Goal: Use online tool/utility: Use online tool/utility

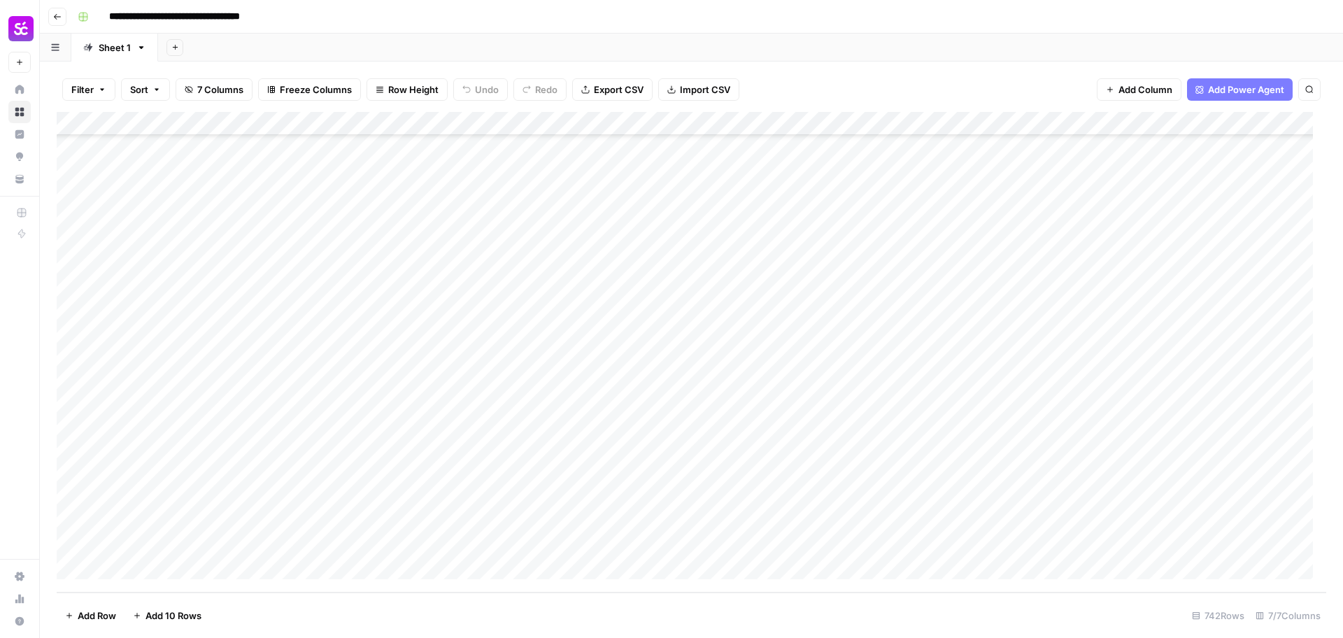
scroll to position [17230, 0]
click at [982, 350] on div "Add Column" at bounding box center [692, 352] width 1270 height 481
click at [1001, 353] on div "Add Column" at bounding box center [692, 352] width 1270 height 481
click at [1001, 353] on body "**********" at bounding box center [671, 319] width 1343 height 638
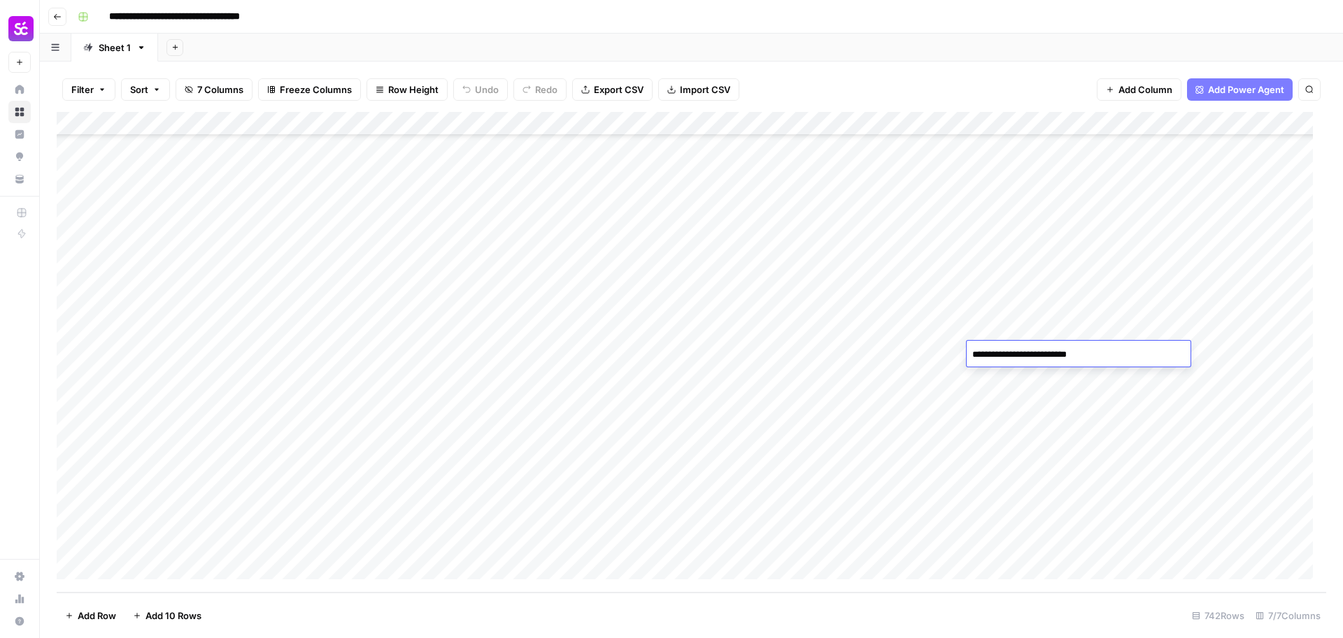
click at [974, 354] on textarea "**********" at bounding box center [1079, 355] width 224 height 20
type textarea "**********"
click at [1019, 335] on div "Add Column" at bounding box center [692, 352] width 1270 height 481
click at [1019, 334] on textarea at bounding box center [1079, 331] width 224 height 20
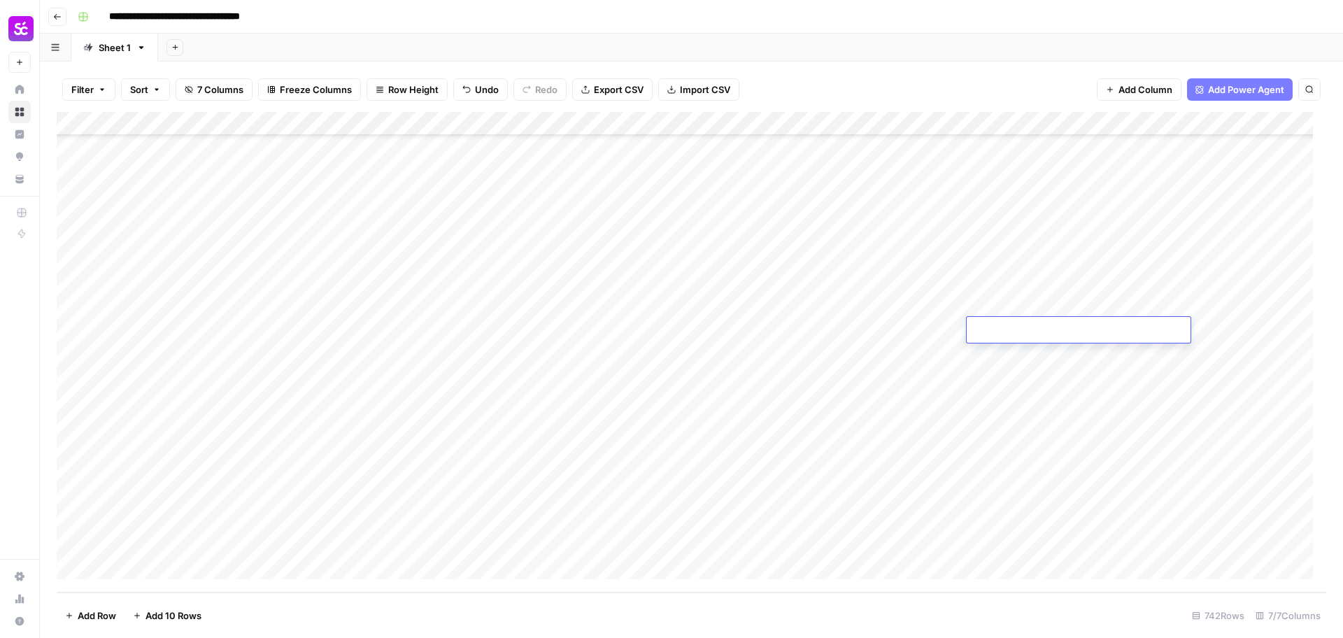
type textarea "**********"
click at [1022, 308] on div "Add Column" at bounding box center [692, 352] width 1270 height 481
click at [1022, 307] on div "Add Column" at bounding box center [692, 352] width 1270 height 481
type textarea "**********"
click at [1014, 275] on div "Add Column" at bounding box center [692, 352] width 1270 height 481
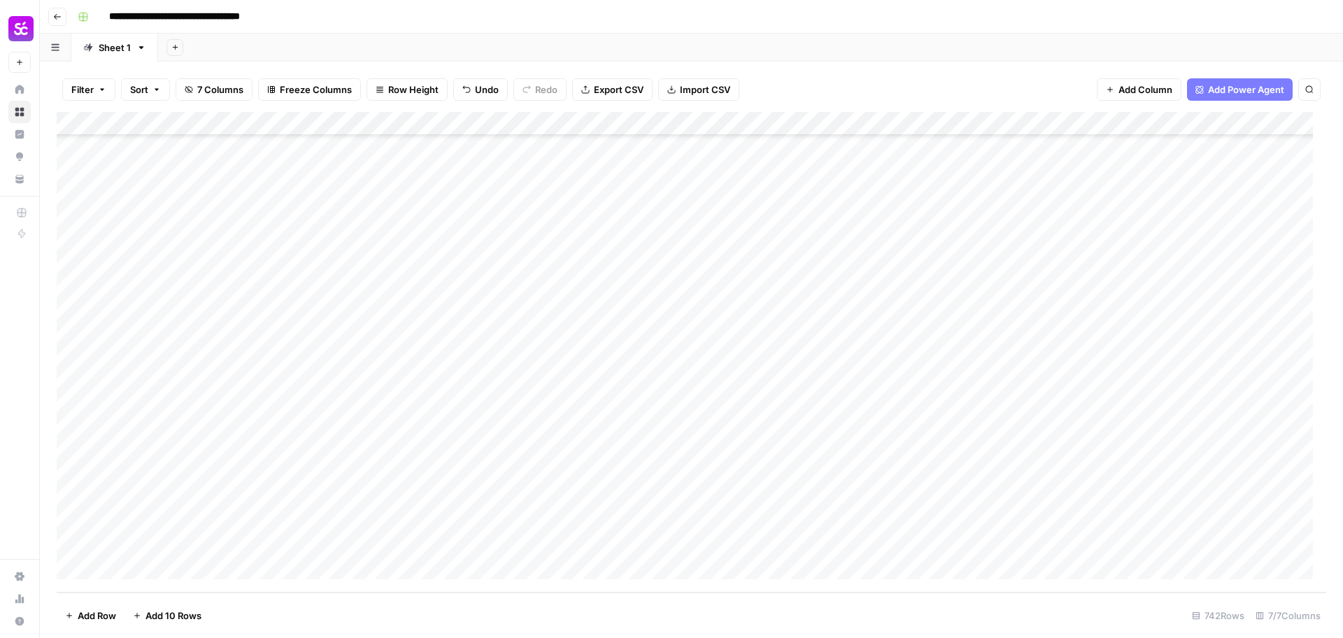
click at [1014, 275] on div "Add Column" at bounding box center [692, 352] width 1270 height 481
type textarea "**********"
click at [1008, 250] on div "Add Column" at bounding box center [692, 352] width 1270 height 481
click at [1010, 217] on div "Add Column" at bounding box center [692, 352] width 1270 height 481
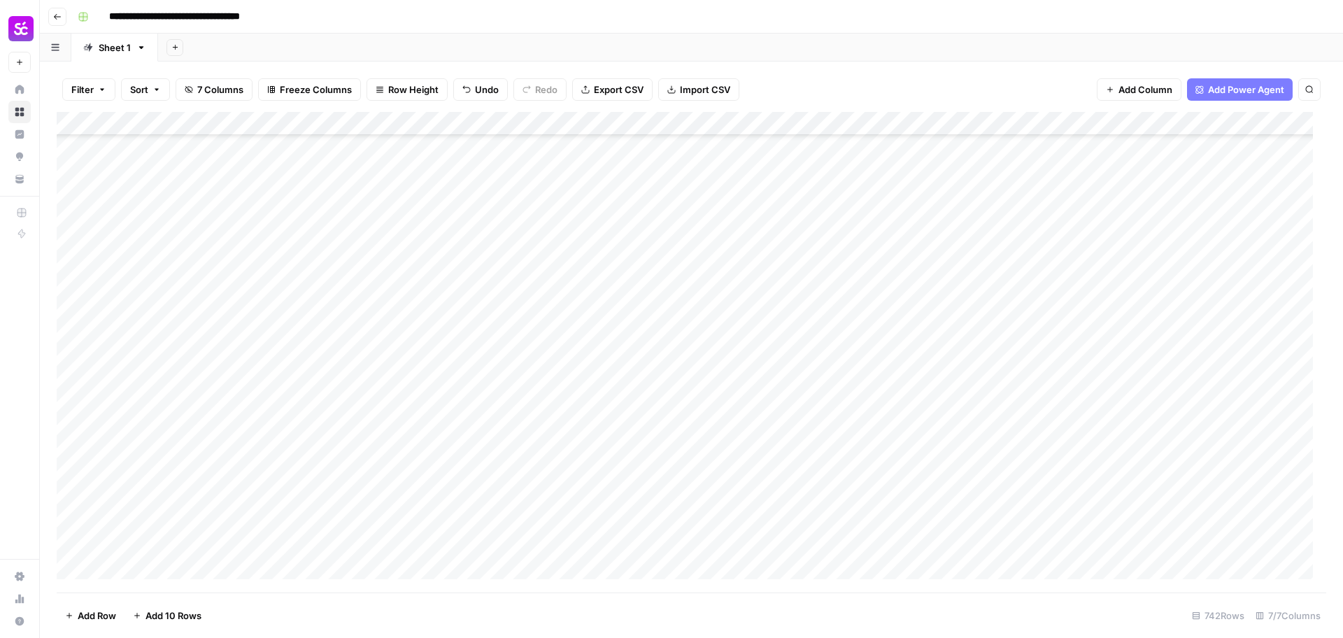
scroll to position [17143, 0]
click at [973, 354] on div "Add Column" at bounding box center [692, 352] width 1270 height 481
click at [973, 352] on div "Add Column" at bounding box center [692, 352] width 1270 height 481
click at [996, 333] on div at bounding box center [1079, 346] width 224 height 26
click at [996, 320] on div "Add Column" at bounding box center [692, 352] width 1270 height 481
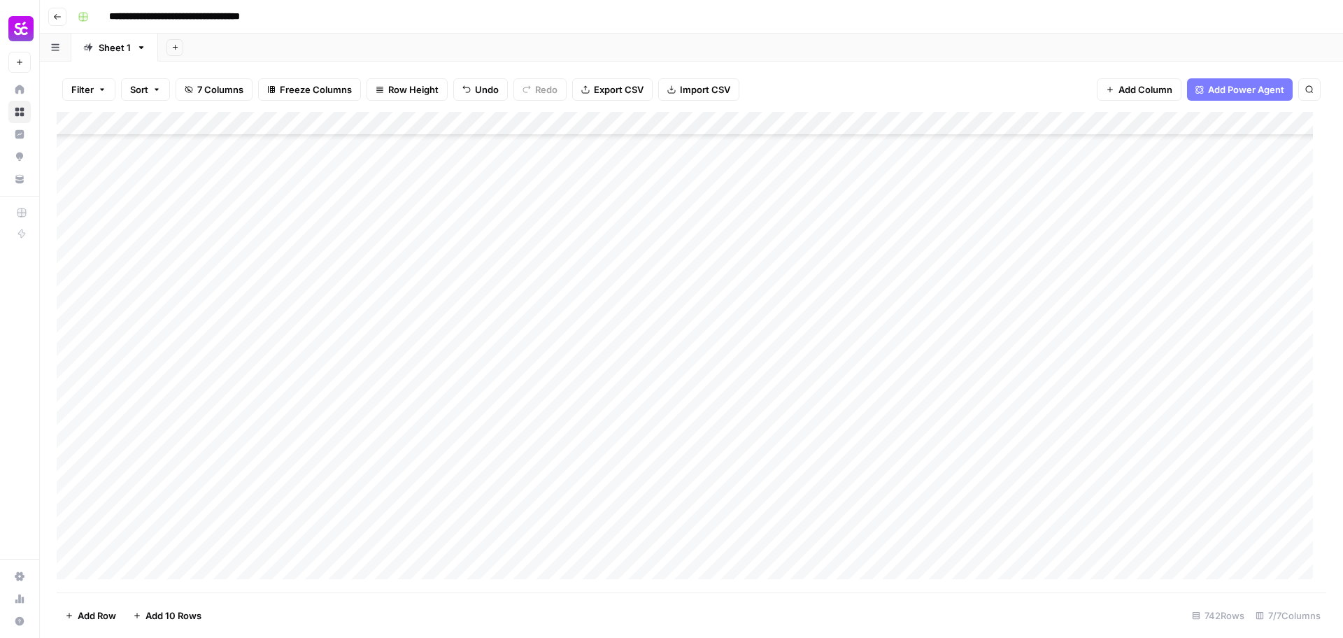
click at [996, 301] on div "Add Column" at bounding box center [692, 352] width 1270 height 481
click at [990, 327] on div "Add Column" at bounding box center [692, 352] width 1270 height 481
click at [983, 283] on div "Add Column" at bounding box center [692, 352] width 1270 height 481
click at [997, 330] on div "Add Column" at bounding box center [692, 352] width 1270 height 481
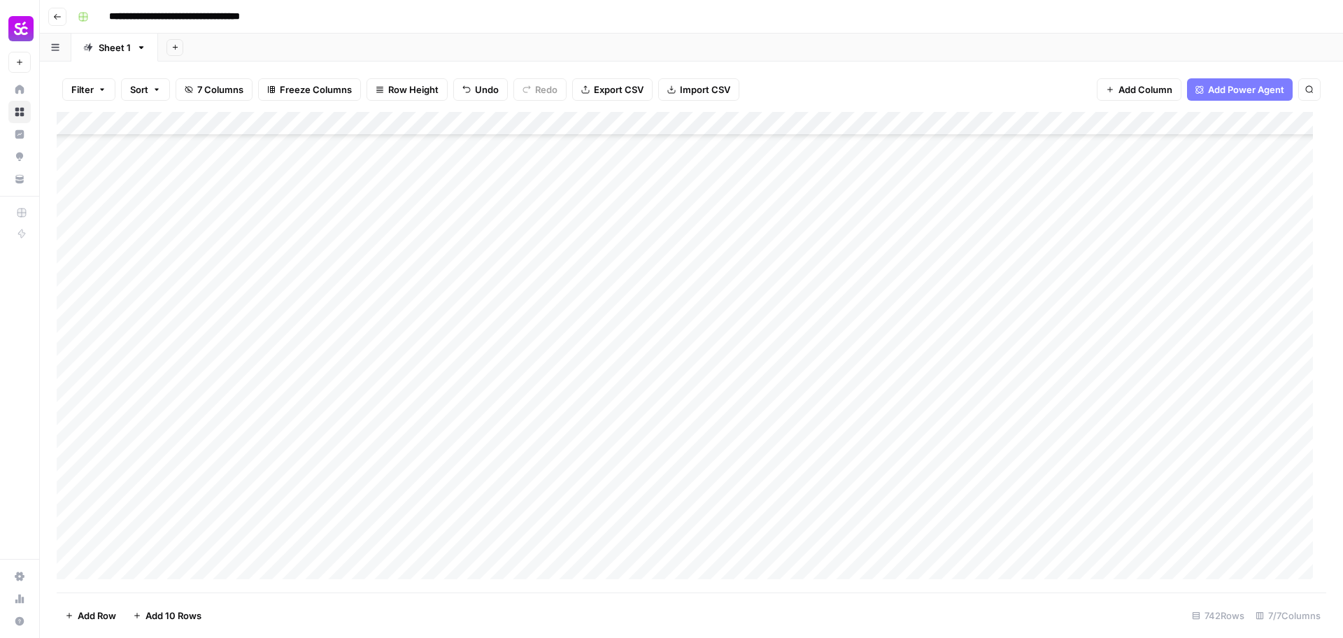
click at [997, 336] on div "Add Column" at bounding box center [692, 352] width 1270 height 481
click at [999, 339] on div "Add Column" at bounding box center [692, 352] width 1270 height 481
click at [997, 373] on div "Add Column" at bounding box center [692, 352] width 1270 height 481
click at [996, 374] on div "Add Column" at bounding box center [692, 352] width 1270 height 481
click at [1005, 346] on div "Add Column" at bounding box center [692, 352] width 1270 height 481
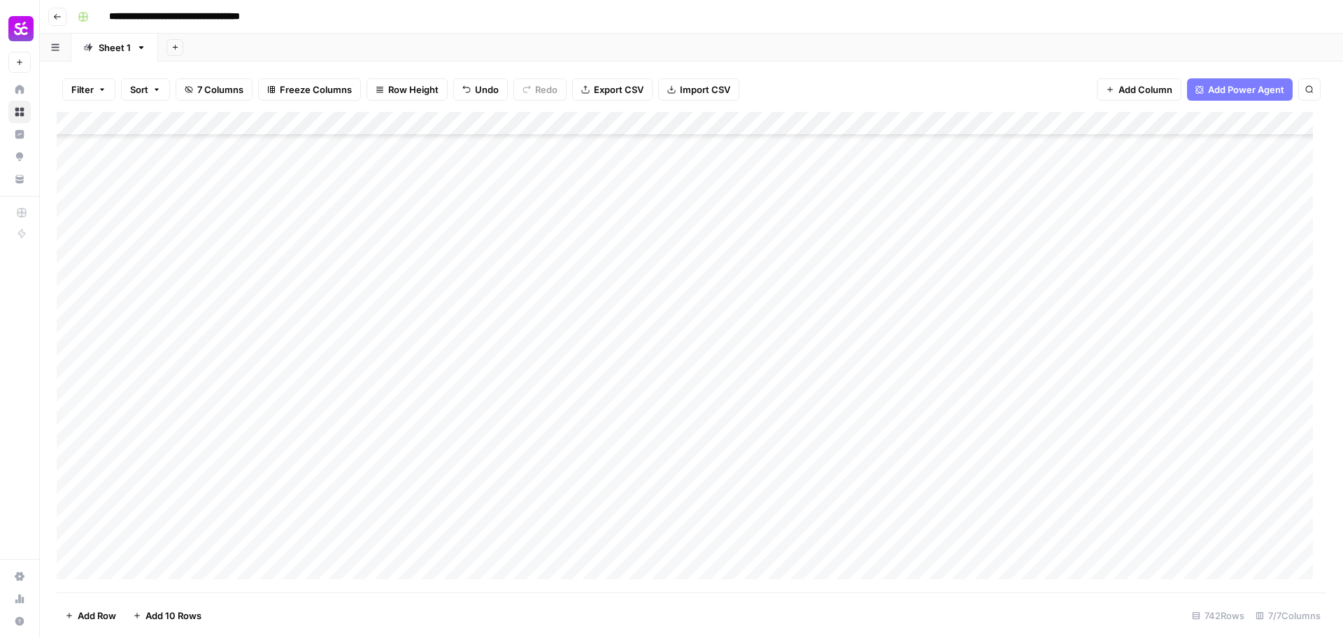
click at [1005, 346] on div "Add Column" at bounding box center [692, 352] width 1270 height 481
type textarea "**********"
click at [1002, 317] on div "Add Column" at bounding box center [692, 352] width 1270 height 481
type textarea "**********"
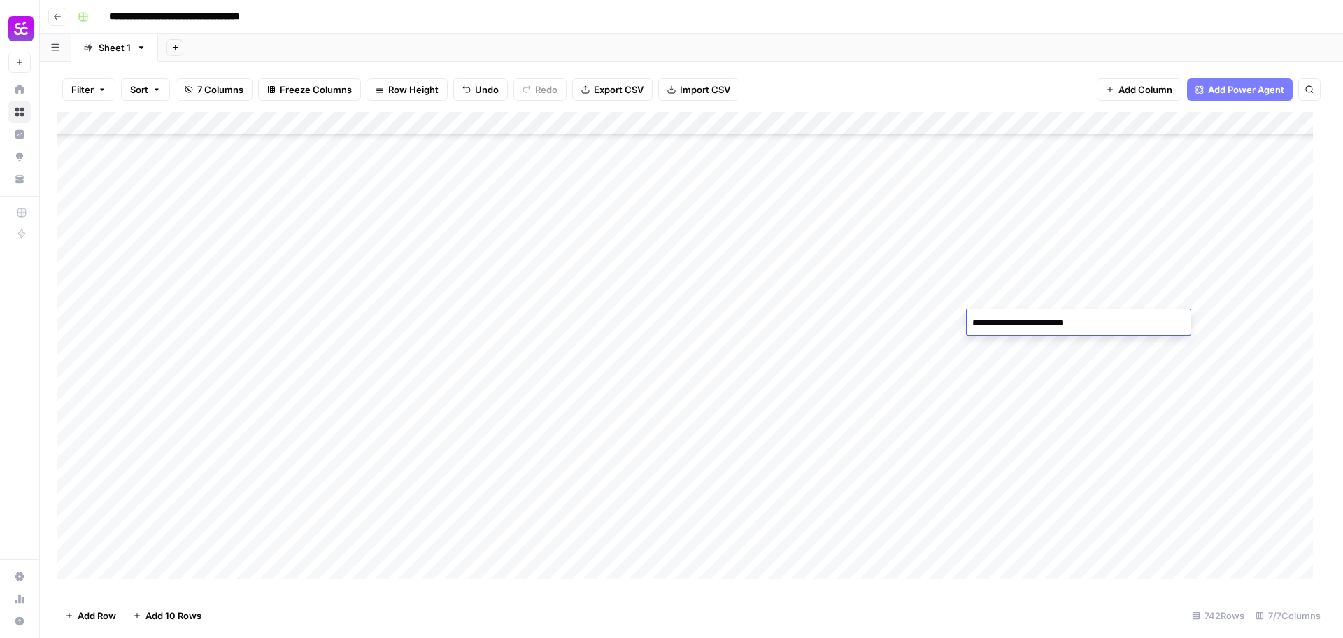
click at [997, 300] on div "Add Column" at bounding box center [692, 352] width 1270 height 481
click at [1007, 264] on div "Add Column" at bounding box center [692, 352] width 1270 height 481
type textarea "**********"
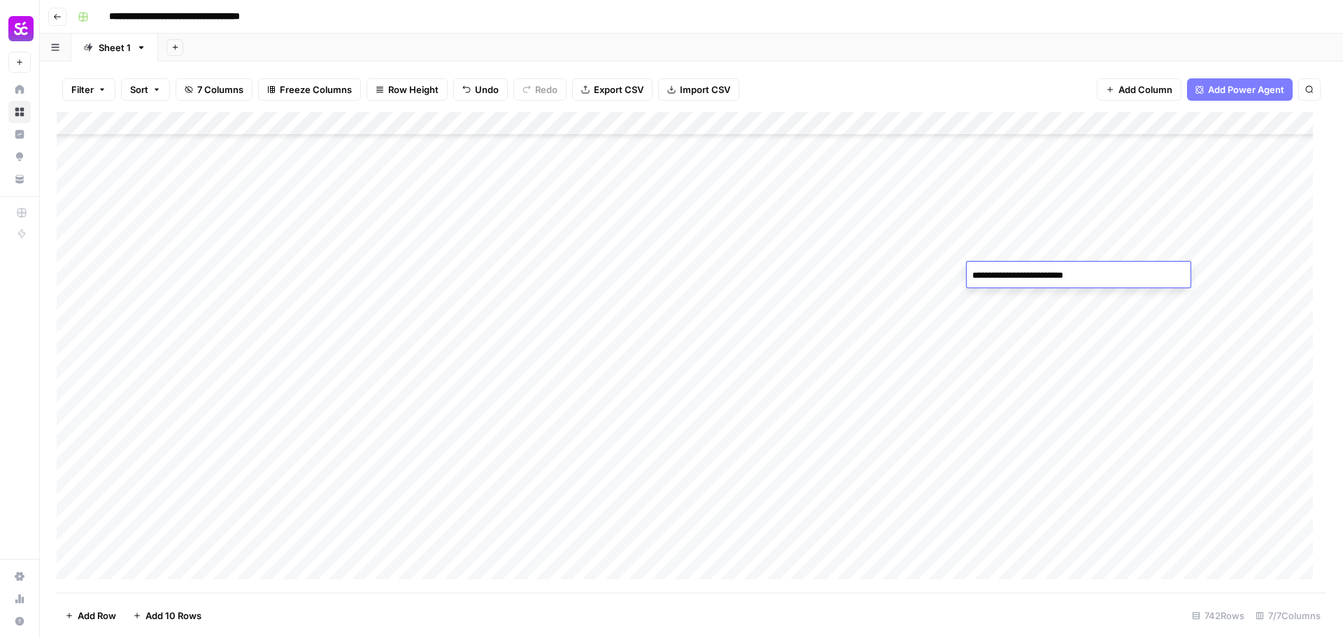
click at [1008, 242] on div "Add Column" at bounding box center [692, 352] width 1270 height 481
type textarea "**********"
click at [1010, 223] on div "Add Column" at bounding box center [692, 352] width 1270 height 481
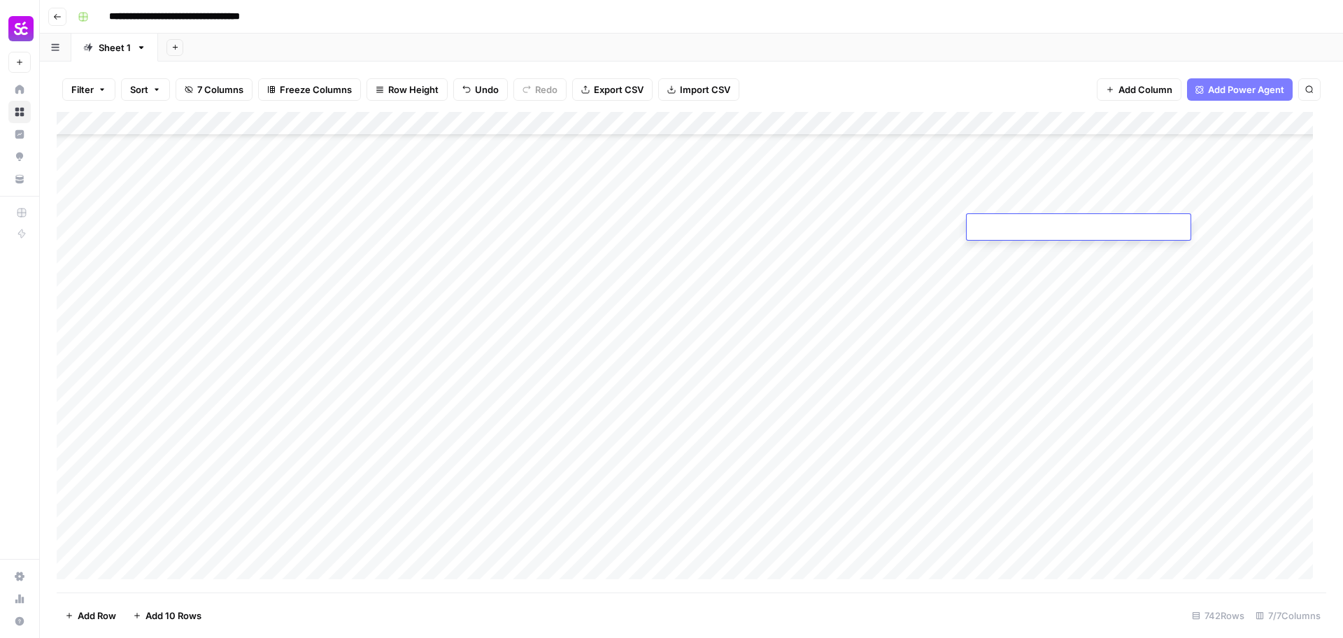
type textarea "**********"
click at [1012, 206] on div "Add Column" at bounding box center [692, 352] width 1270 height 481
type textarea "**********"
click at [1027, 174] on div "Add Column" at bounding box center [692, 352] width 1270 height 481
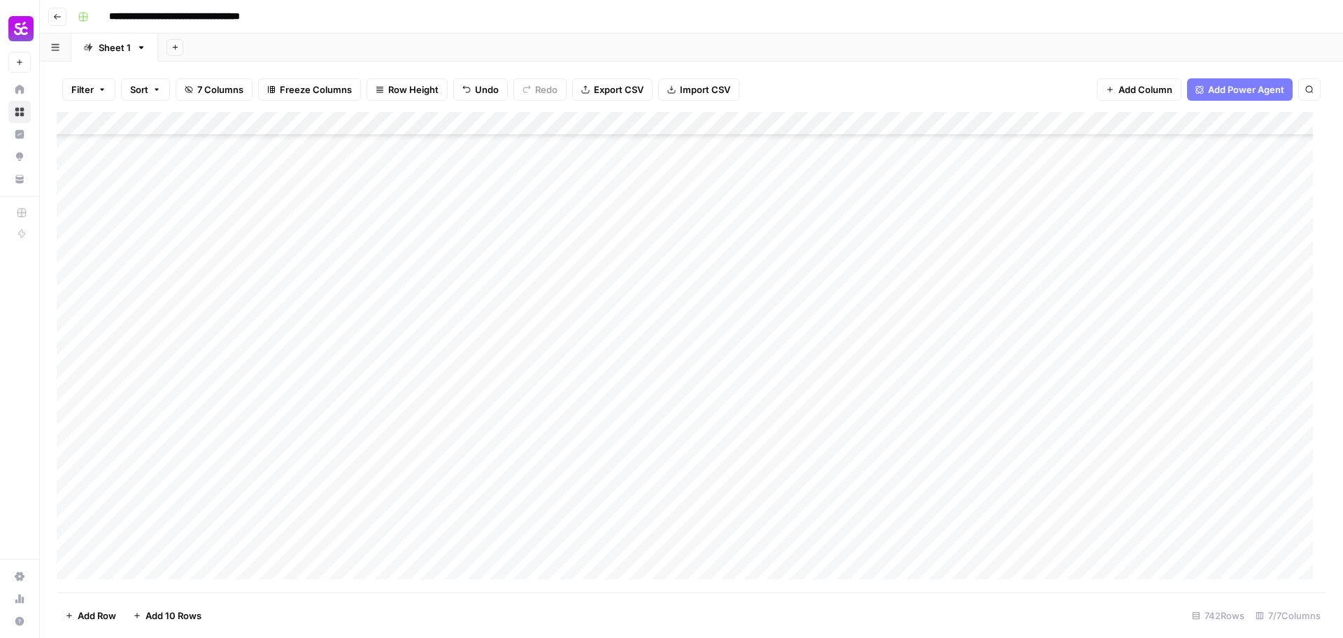
click at [1027, 174] on div "Add Column" at bounding box center [692, 352] width 1270 height 481
type textarea "**********"
click at [1019, 152] on div "Add Column" at bounding box center [692, 352] width 1270 height 481
click at [1018, 283] on div "Add Column" at bounding box center [692, 352] width 1270 height 481
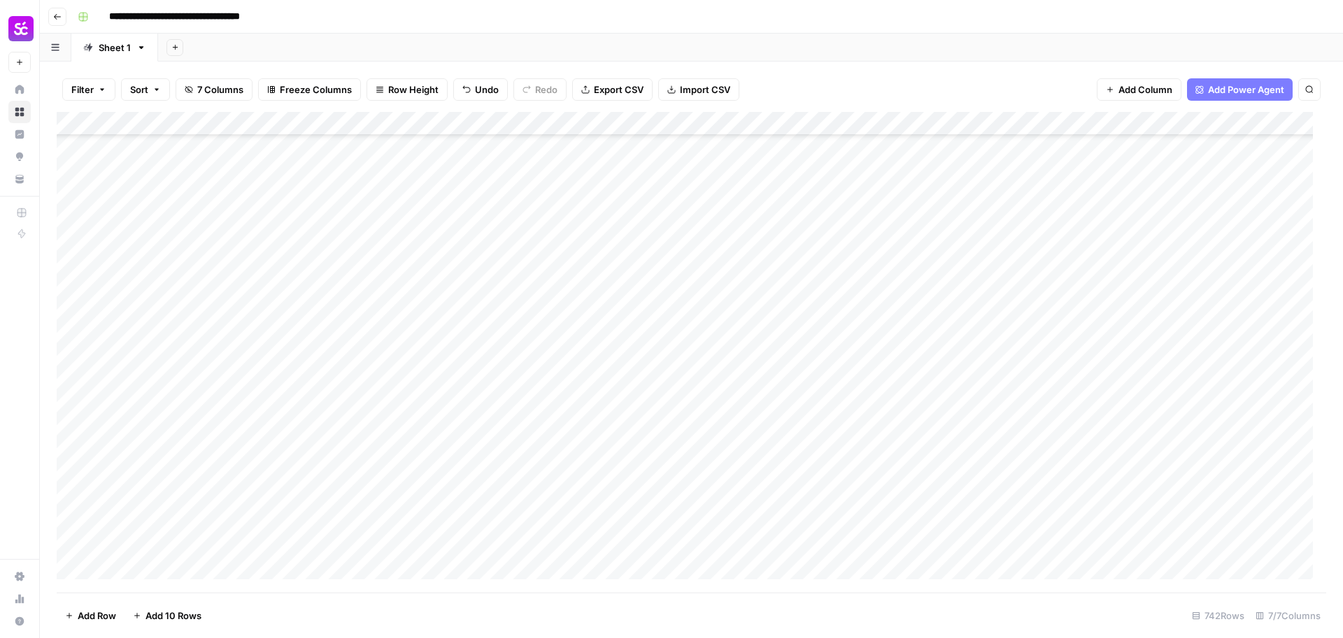
click at [1018, 295] on div "Add Column" at bounding box center [692, 352] width 1270 height 481
click at [1019, 330] on div "Add Column" at bounding box center [692, 352] width 1270 height 481
click at [1019, 329] on div "Add Column" at bounding box center [692, 352] width 1270 height 481
type textarea "**********"
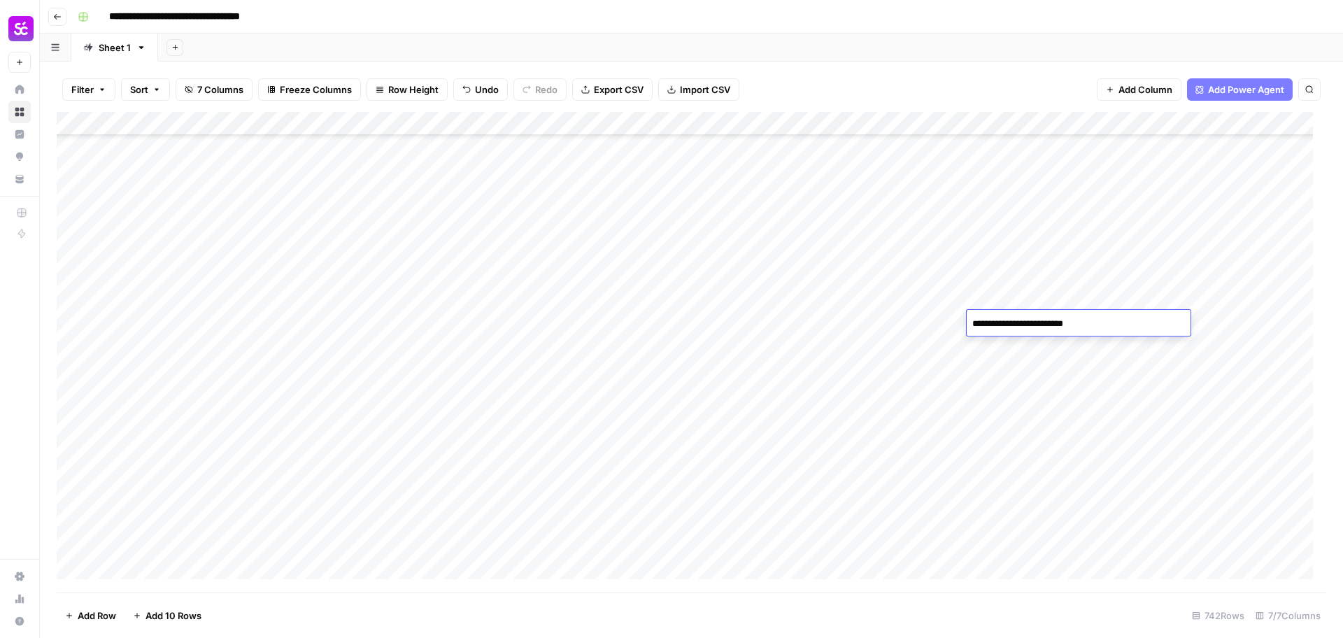
click at [1018, 346] on div "Add Column" at bounding box center [692, 352] width 1270 height 481
click at [1017, 378] on div "Add Column" at bounding box center [692, 352] width 1270 height 481
click at [1015, 399] on div "Add Column" at bounding box center [692, 352] width 1270 height 481
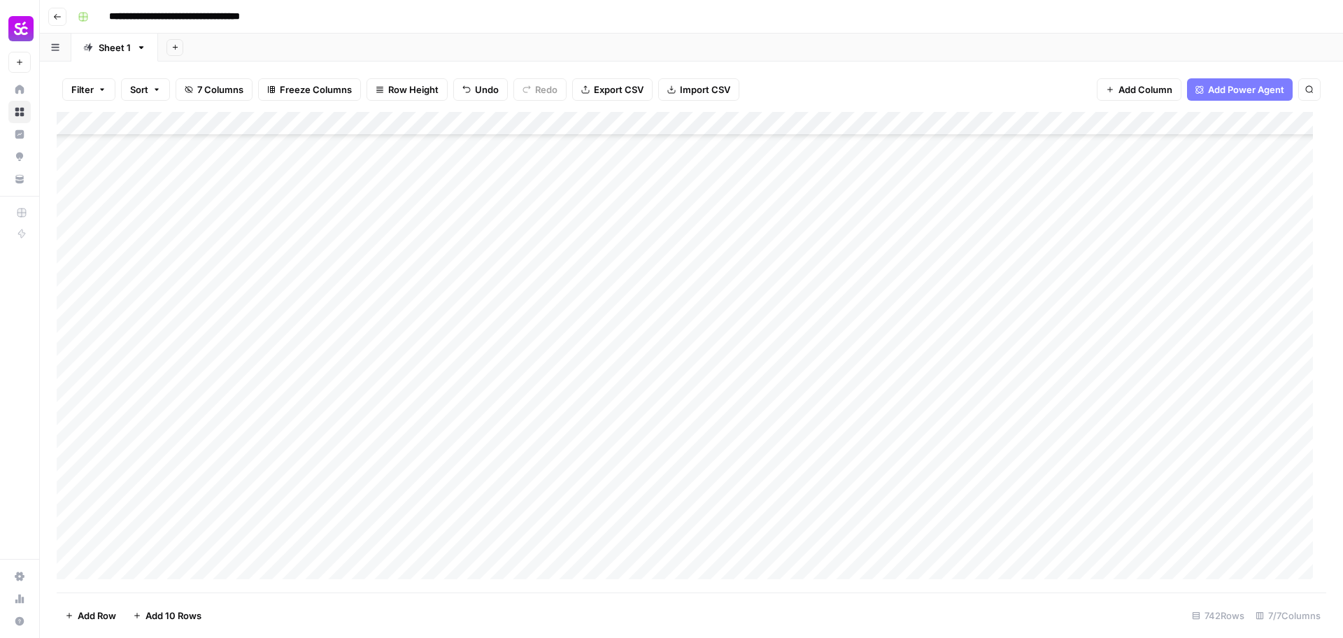
click at [1015, 399] on div "Add Column" at bounding box center [692, 352] width 1270 height 481
click at [1015, 420] on div "Add Column" at bounding box center [692, 352] width 1270 height 481
click at [1020, 384] on div "Add Column" at bounding box center [692, 352] width 1270 height 481
click at [1156, 307] on div "Add Column" at bounding box center [692, 352] width 1270 height 481
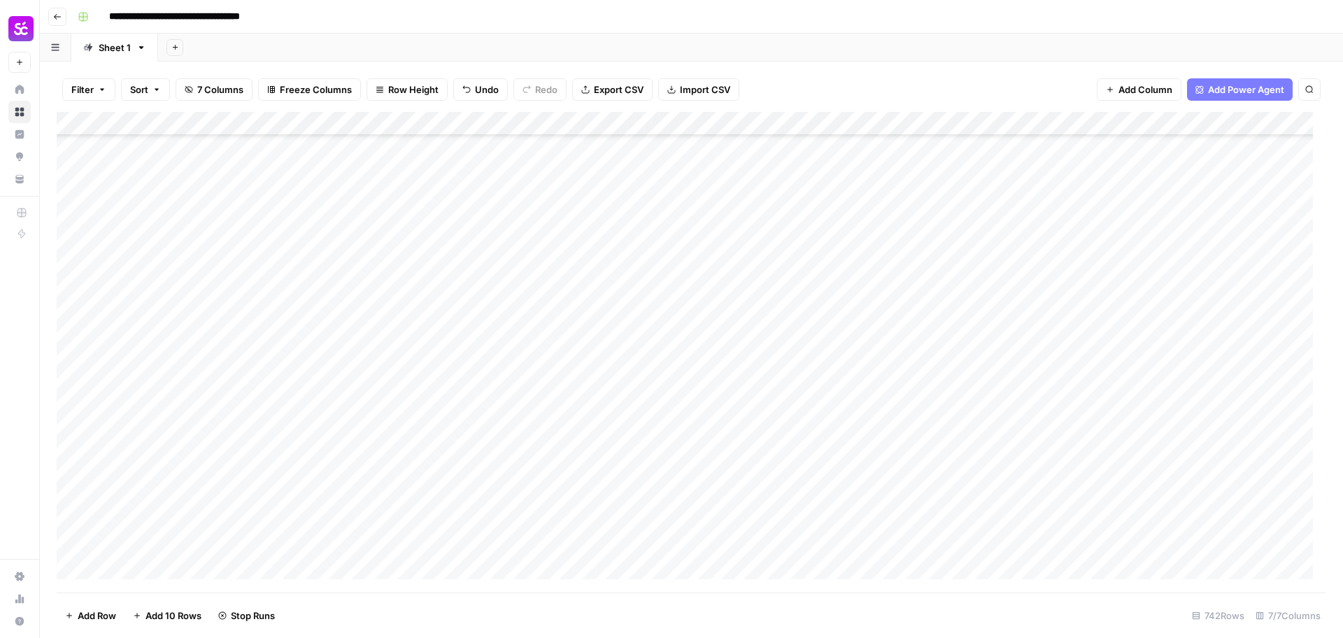
click at [1152, 325] on div "Add Column" at bounding box center [692, 352] width 1270 height 481
click at [1143, 541] on div "Add Column" at bounding box center [692, 352] width 1270 height 481
click at [1143, 522] on div "Add Column" at bounding box center [692, 352] width 1270 height 481
click at [1152, 500] on div "Add Column" at bounding box center [692, 352] width 1270 height 481
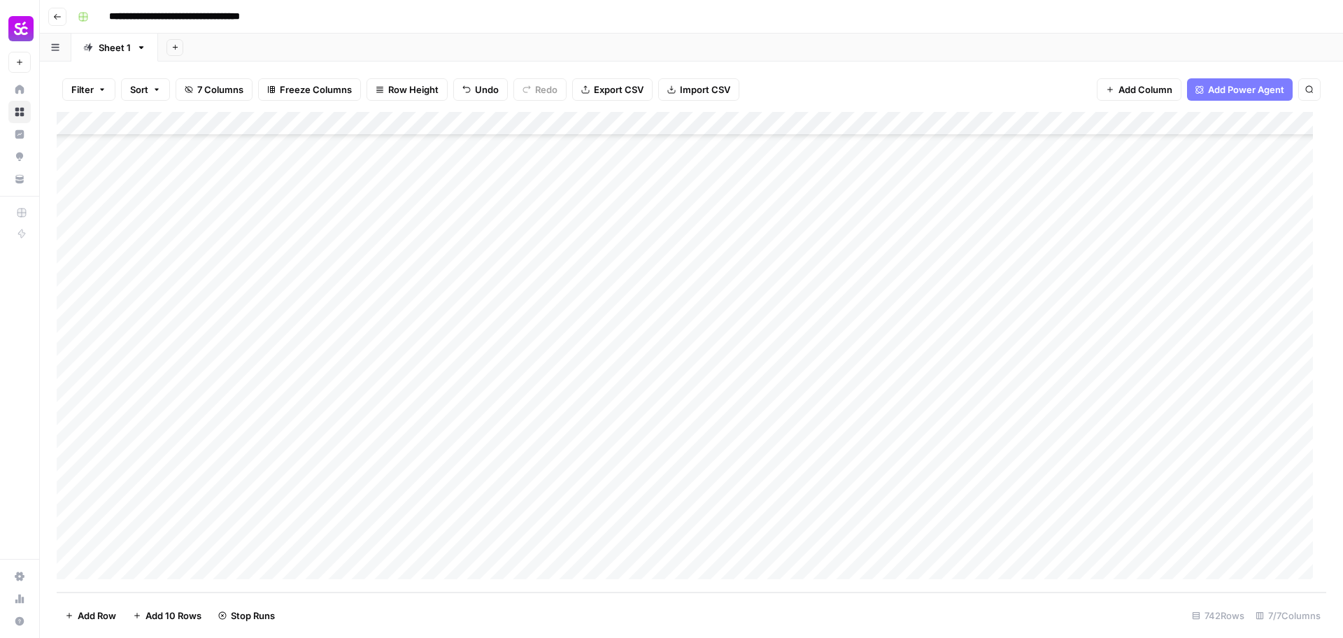
click at [1150, 472] on div "Add Column" at bounding box center [692, 352] width 1270 height 481
click at [1148, 446] on div "Add Column" at bounding box center [692, 352] width 1270 height 481
click at [1150, 425] on div "Add Column" at bounding box center [692, 352] width 1270 height 481
click at [1156, 397] on div "Add Column" at bounding box center [692, 352] width 1270 height 481
click at [1159, 367] on div "Add Column" at bounding box center [692, 352] width 1270 height 481
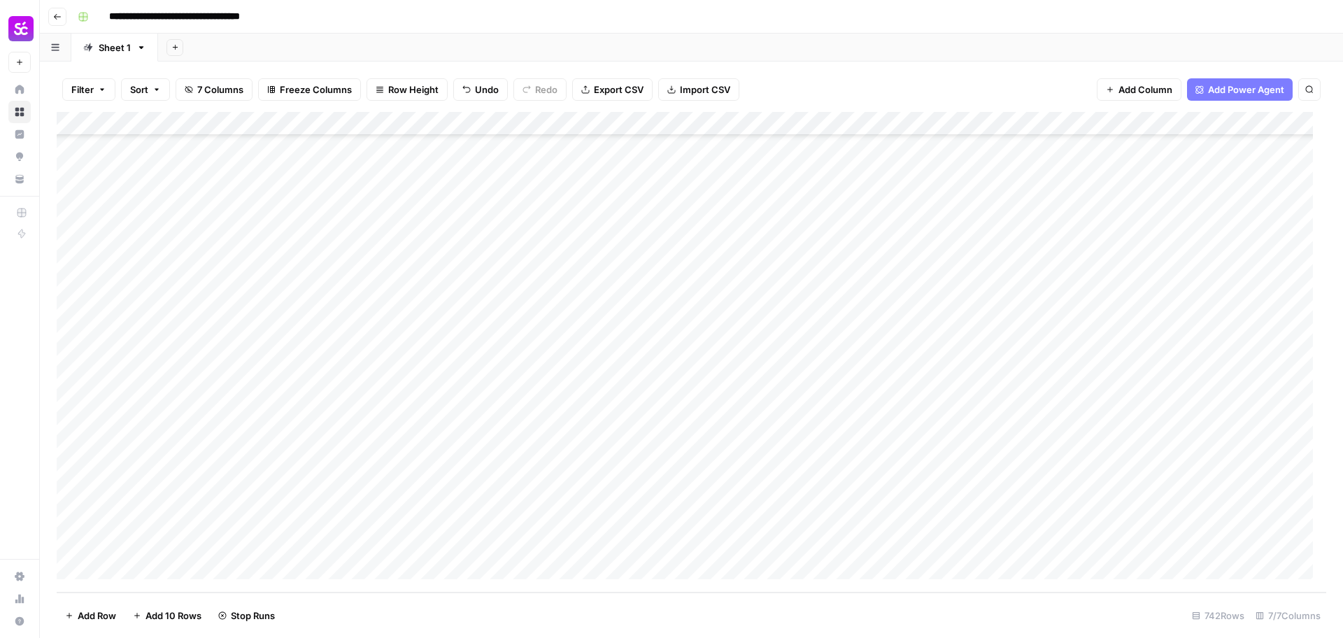
click at [1158, 350] on div "Add Column" at bounding box center [692, 352] width 1270 height 481
click at [1153, 330] on div "Add Column" at bounding box center [692, 352] width 1270 height 481
click at [1152, 397] on div "Add Column" at bounding box center [692, 352] width 1270 height 481
click at [1152, 304] on div "Add Column" at bounding box center [692, 352] width 1270 height 481
click at [1159, 281] on div "Add Column" at bounding box center [692, 352] width 1270 height 481
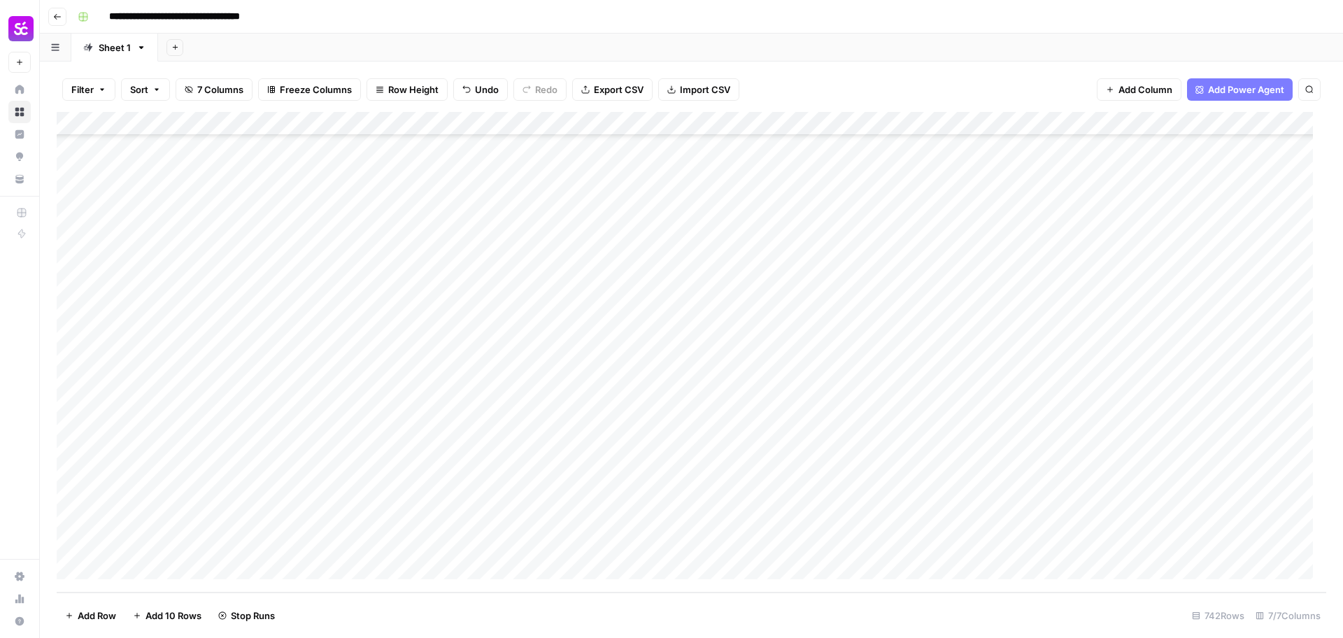
click at [1157, 304] on div "Add Column" at bounding box center [692, 352] width 1270 height 481
click at [1154, 255] on div "Add Column" at bounding box center [692, 352] width 1270 height 481
click at [1161, 224] on div "Add Column" at bounding box center [692, 352] width 1270 height 481
click at [1151, 383] on div "Add Column" at bounding box center [692, 352] width 1270 height 481
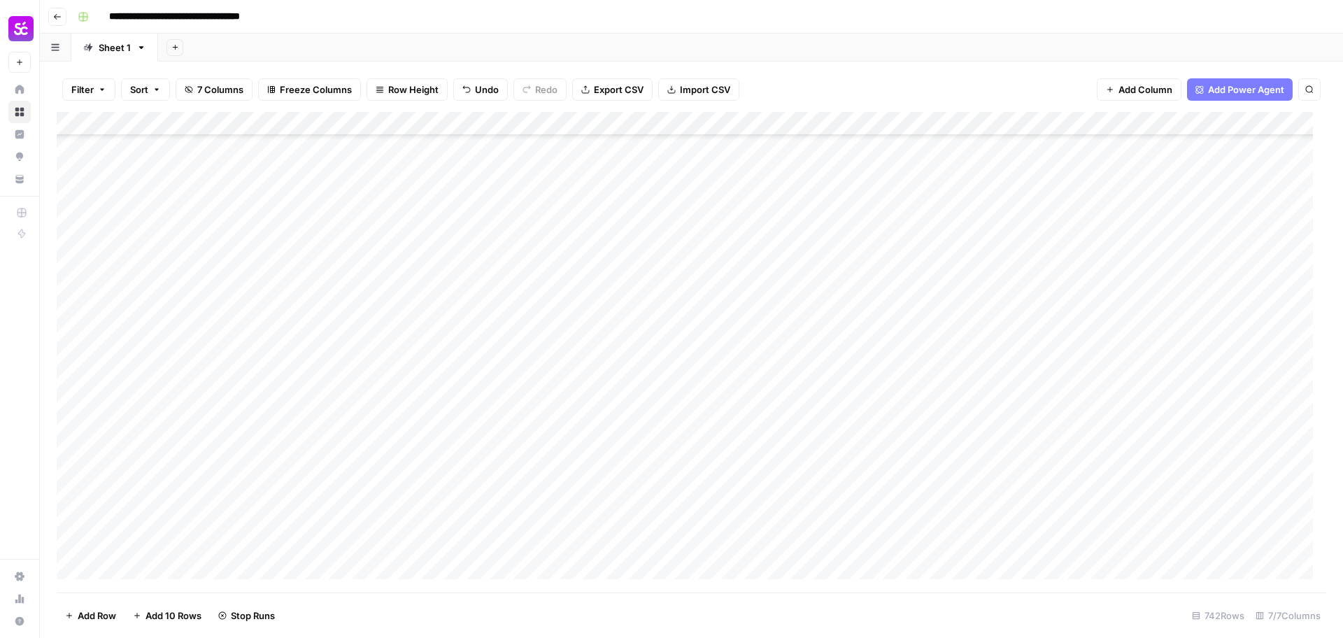
click at [1152, 358] on div "Add Column" at bounding box center [692, 352] width 1270 height 481
click at [1148, 336] on div "Add Column" at bounding box center [692, 352] width 1270 height 481
click at [1159, 316] on div "Add Column" at bounding box center [692, 352] width 1270 height 481
click at [1154, 289] on div "Add Column" at bounding box center [692, 352] width 1270 height 481
click at [1154, 265] on div "Add Column" at bounding box center [692, 352] width 1270 height 481
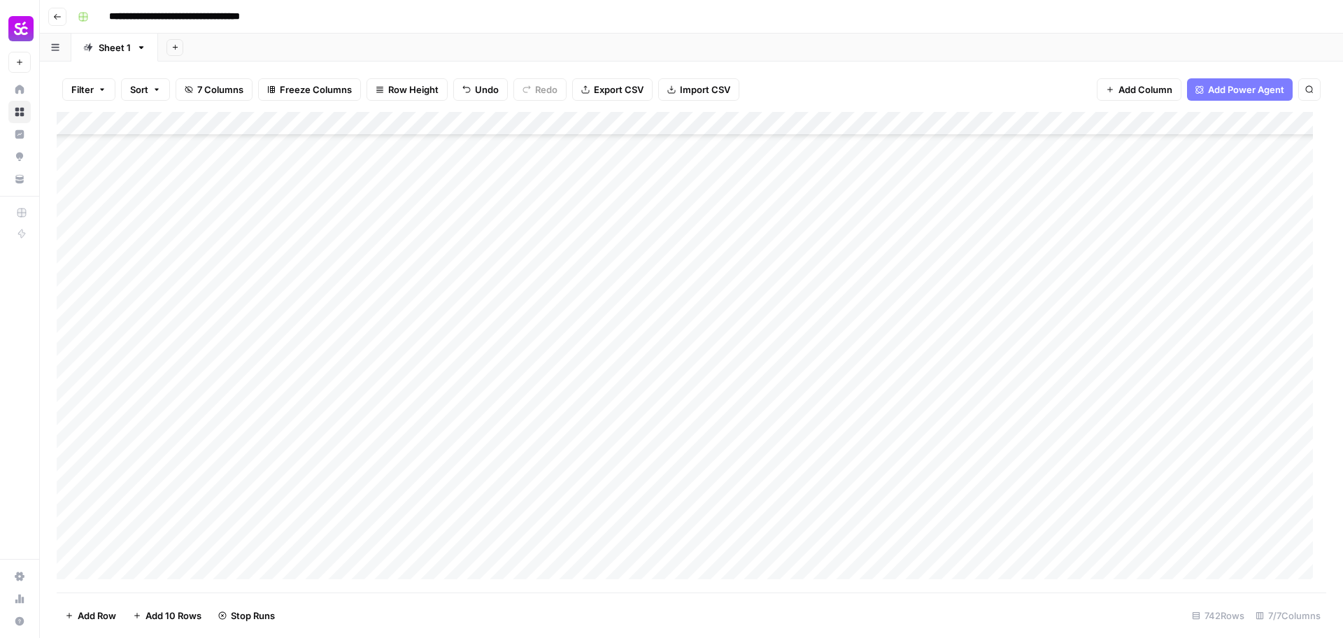
scroll to position [16793, 0]
click at [1159, 503] on div "Add Column" at bounding box center [692, 352] width 1270 height 481
click at [1152, 475] on div "Add Column" at bounding box center [692, 352] width 1270 height 481
click at [1152, 455] on div "Add Column" at bounding box center [692, 352] width 1270 height 481
click at [1150, 434] on div "Add Column" at bounding box center [692, 352] width 1270 height 481
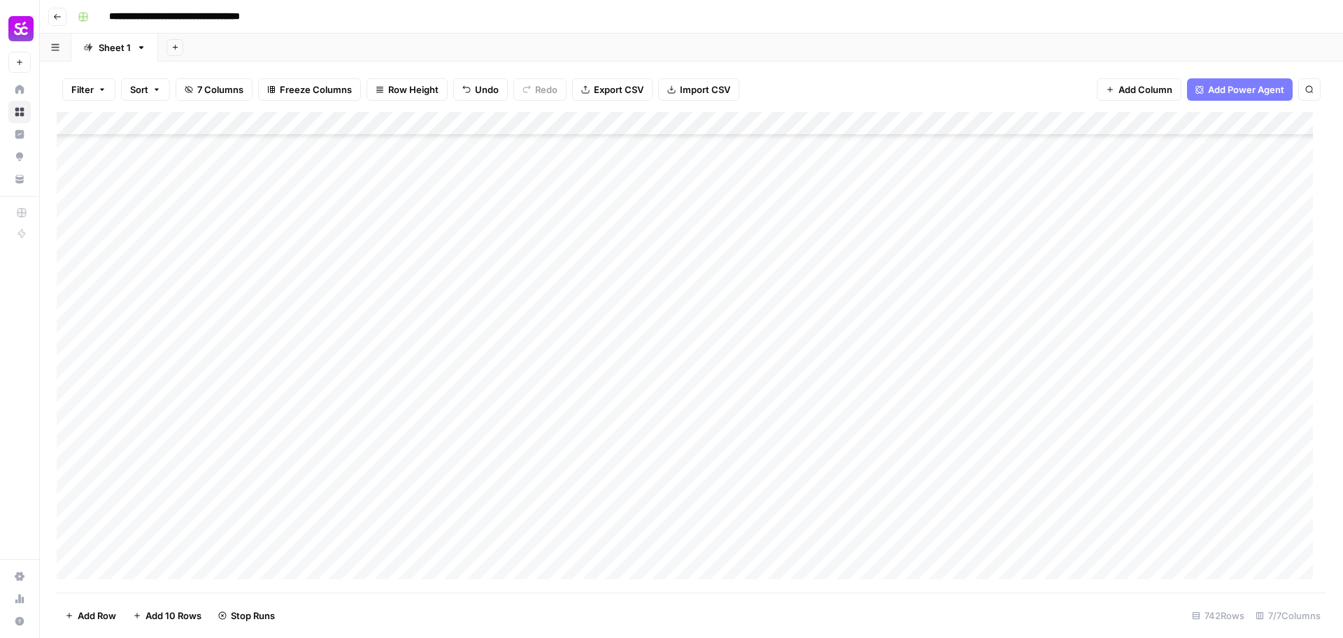
scroll to position [16880, 0]
click at [1157, 369] on div "Add Column" at bounding box center [692, 352] width 1270 height 481
